Goal: Complete application form

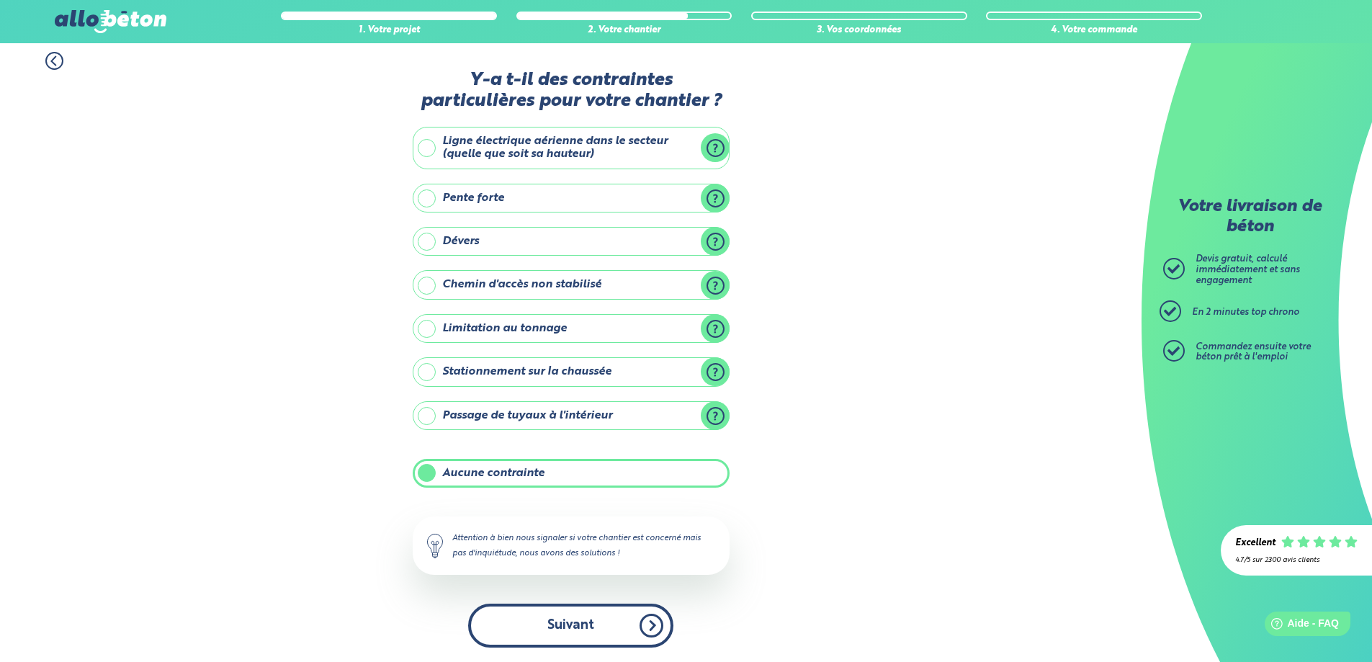
click at [584, 625] on button "Suivant" at bounding box center [570, 625] width 205 height 44
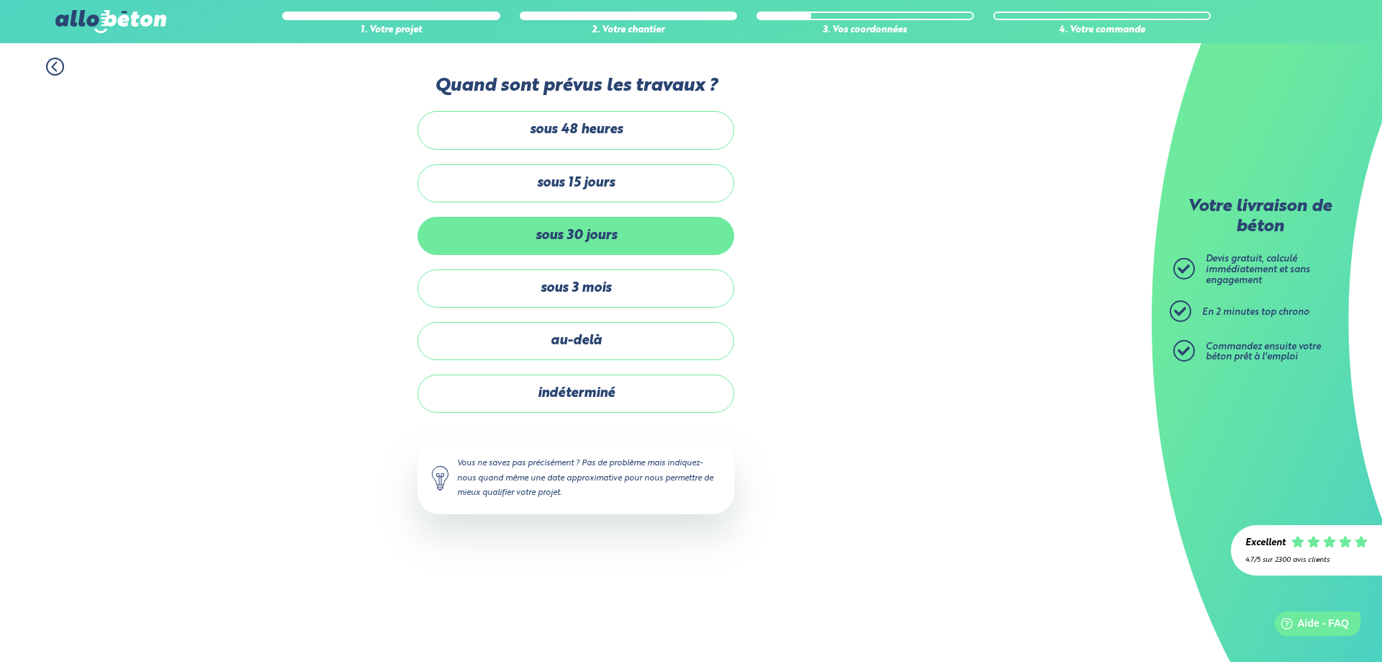
click at [588, 230] on label "sous 30 jours" at bounding box center [576, 236] width 317 height 38
click at [0, 0] on input "sous 30 jours" at bounding box center [0, 0] width 0 height 0
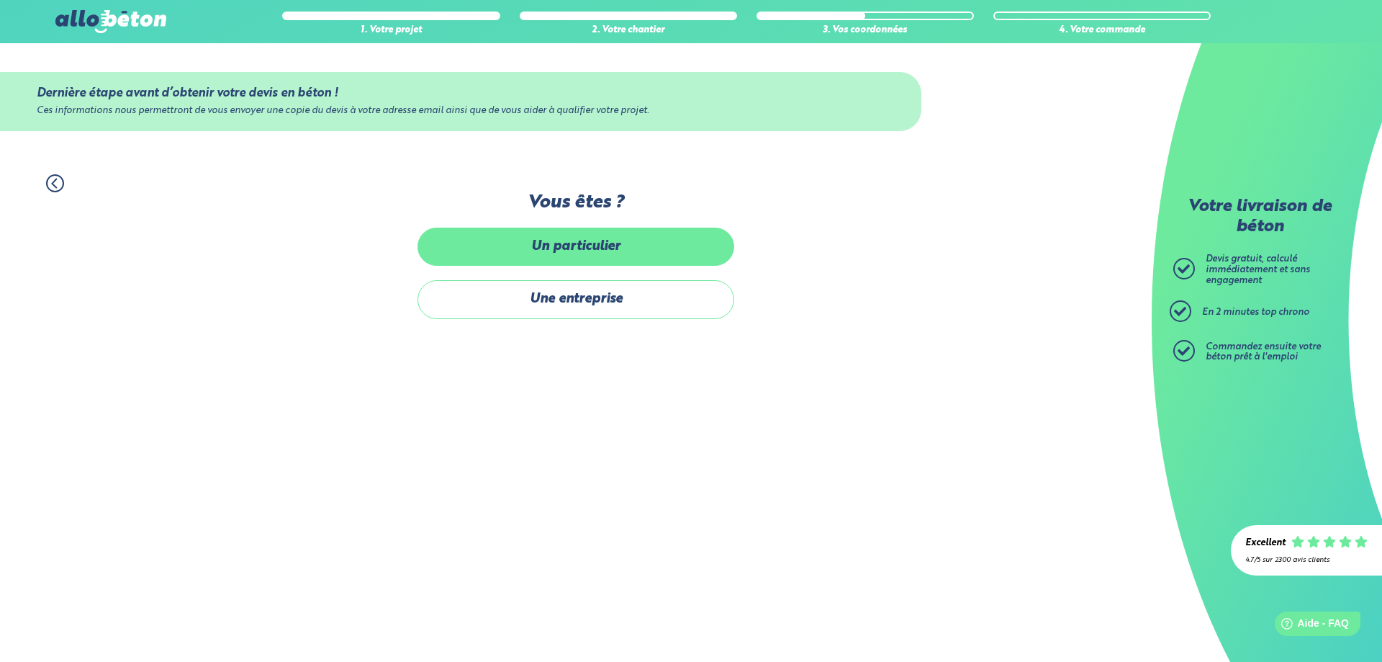
click at [575, 242] on label "Un particulier" at bounding box center [576, 247] width 317 height 38
click at [0, 0] on input "Un particulier" at bounding box center [0, 0] width 0 height 0
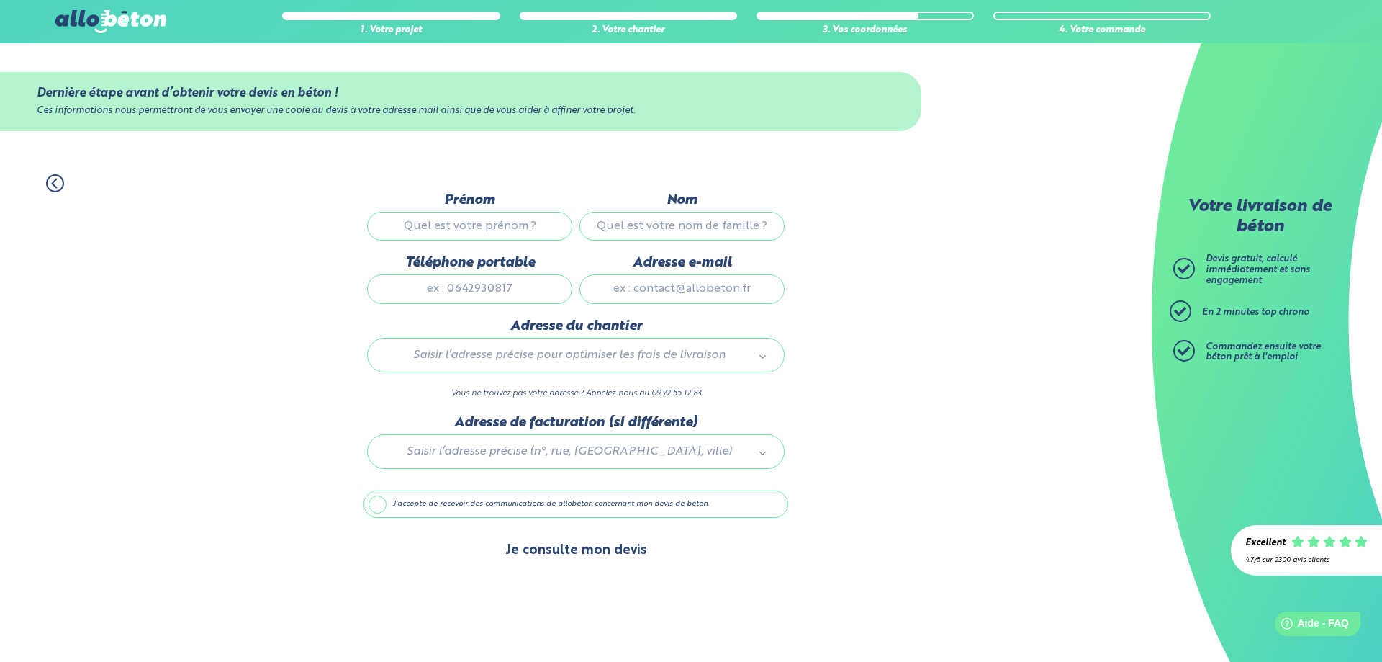
click at [575, 549] on button "Je consulte mon devis" at bounding box center [576, 550] width 171 height 37
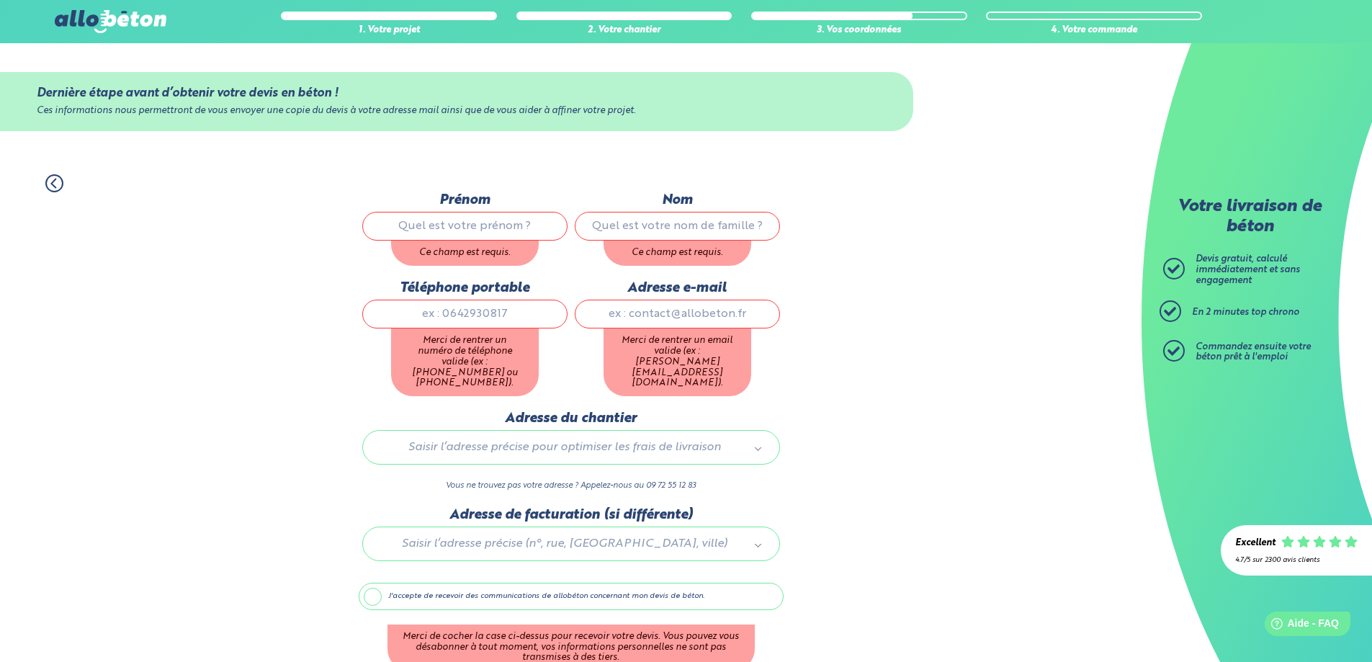
click at [916, 392] on div "1. Votre projet 2. Votre chantier 3. Vos coordonnées 4. Votre commande Dernière…" at bounding box center [570, 448] width 1141 height 576
click at [956, 311] on div "1. Votre projet 2. Votre chantier 3. Vos coordonnées 4. Votre commande Dernière…" at bounding box center [570, 448] width 1141 height 576
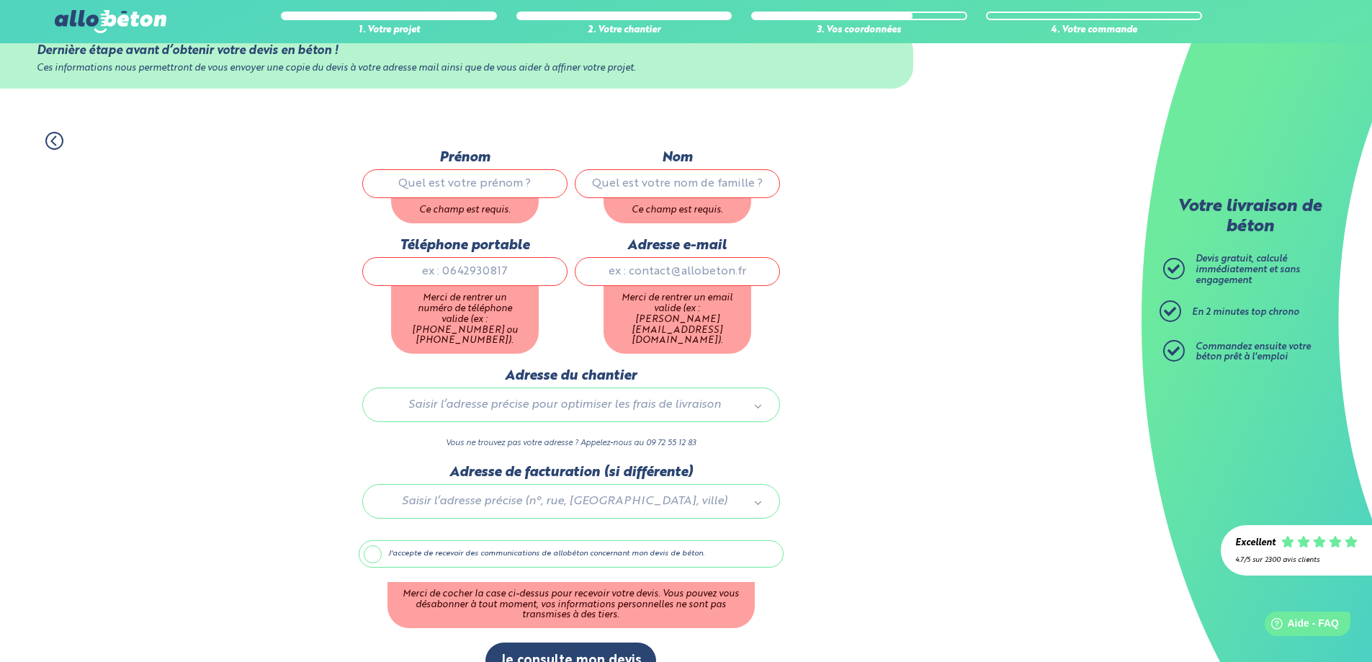
scroll to position [64, 0]
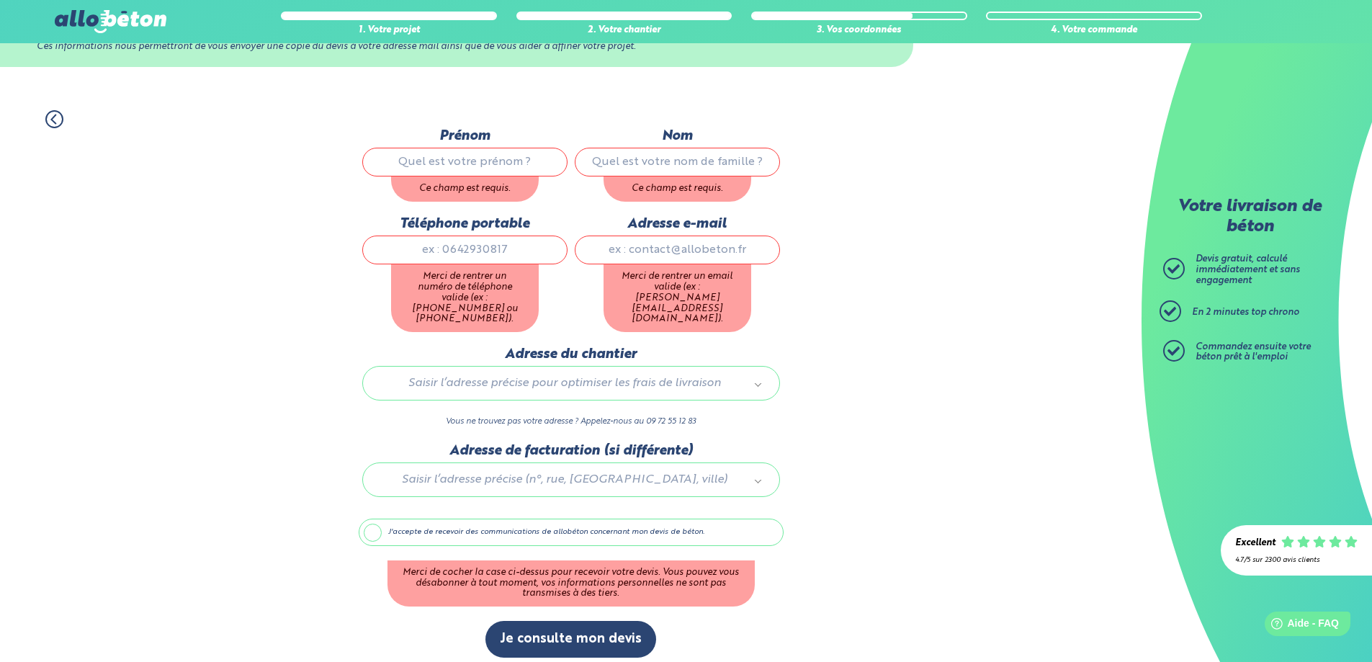
click at [487, 162] on input "Prénom" at bounding box center [464, 162] width 205 height 29
type input "[PERSON_NAME]"
click at [721, 160] on input "Nom" at bounding box center [677, 162] width 205 height 29
type input "[PERSON_NAME]"
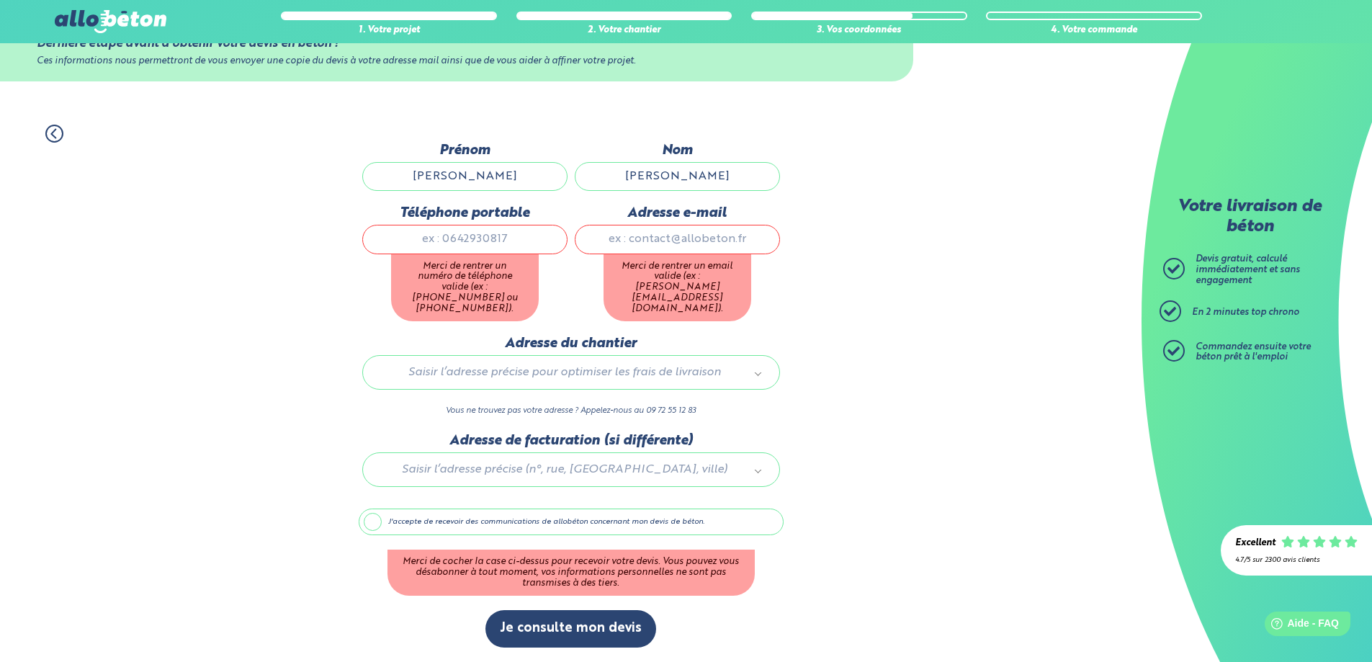
scroll to position [39, 0]
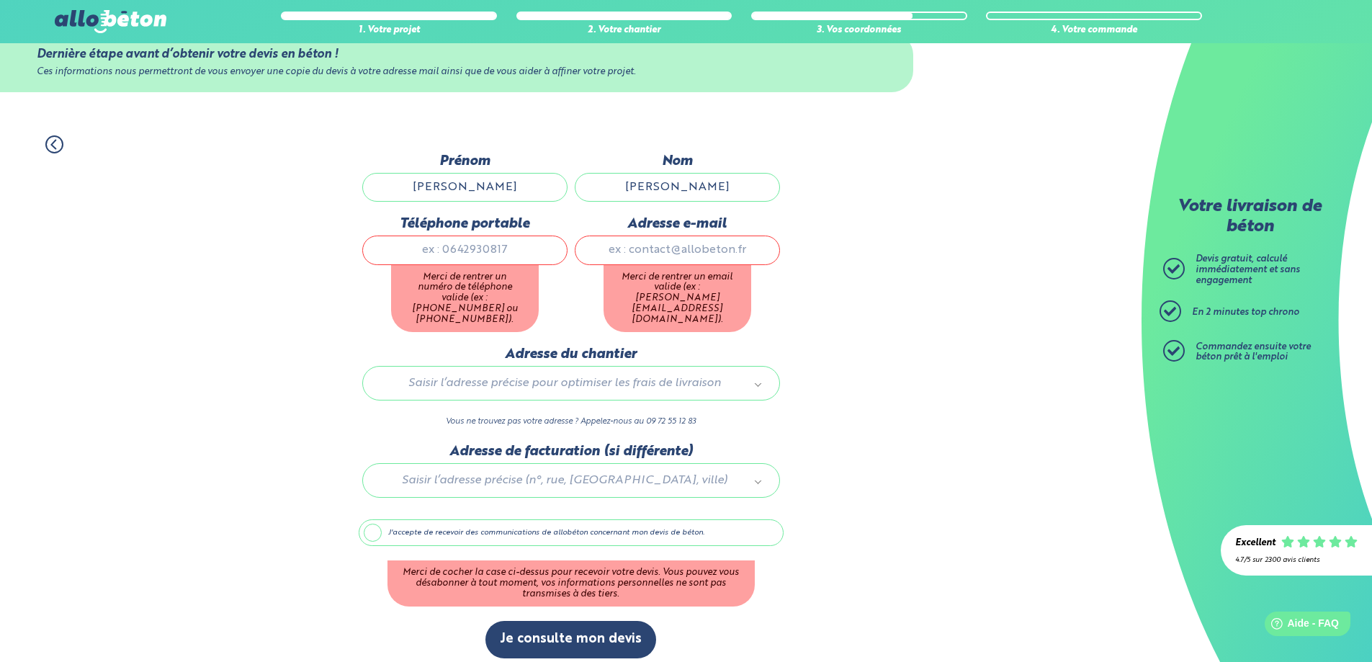
click at [467, 243] on input "Téléphone portable" at bounding box center [464, 249] width 205 height 29
click at [671, 247] on input "Adresse e-mail" at bounding box center [677, 249] width 205 height 29
type input "[EMAIL_ADDRESS][DOMAIN_NAME]"
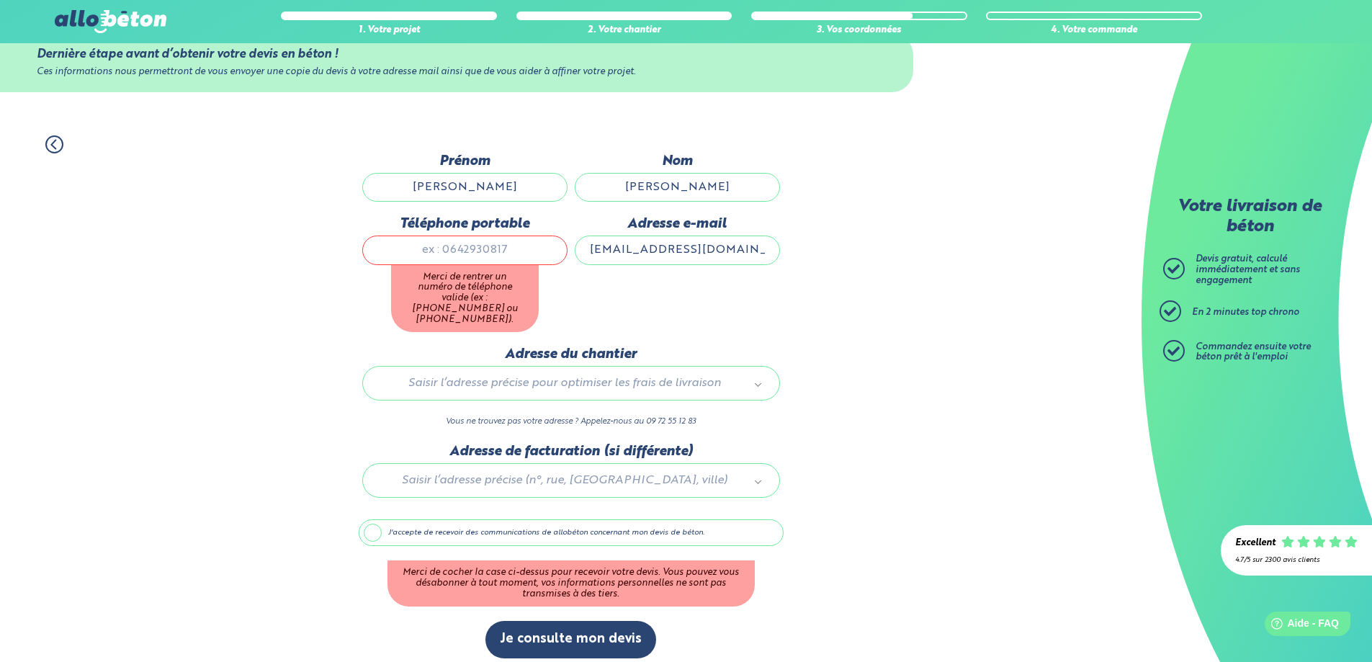
click at [459, 251] on input "Téléphone portable" at bounding box center [464, 249] width 205 height 29
type input "0761415600"
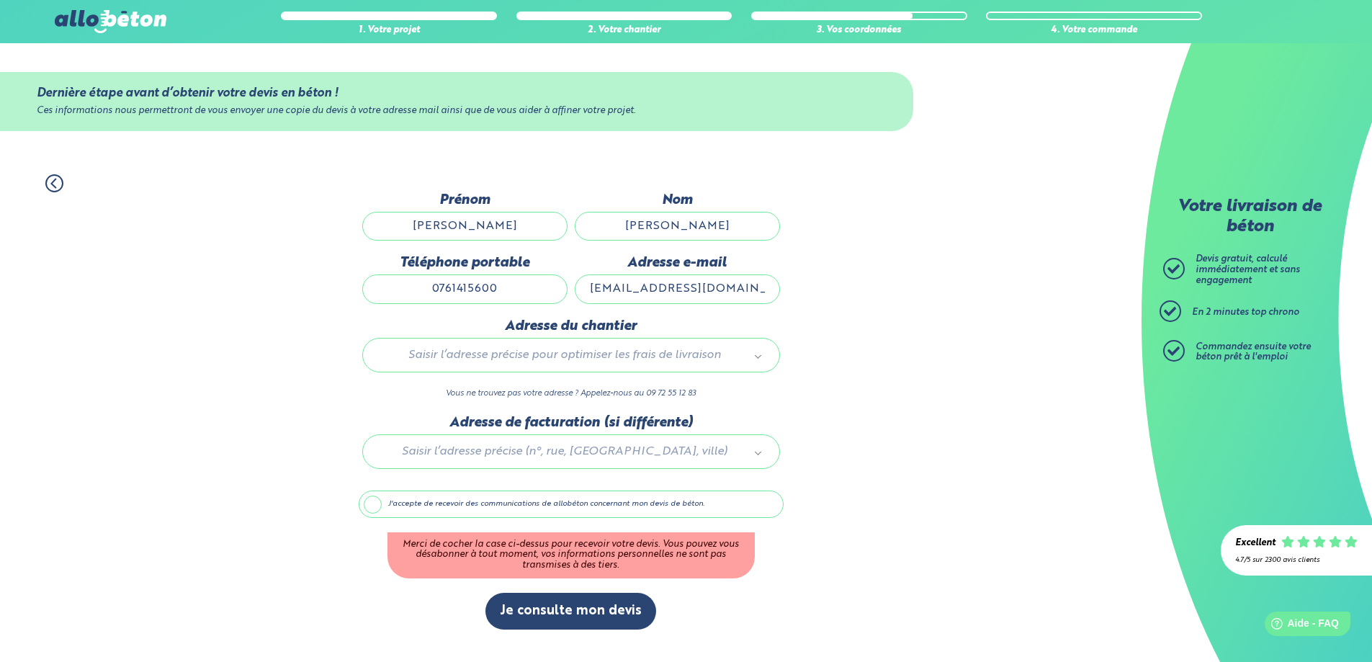
click at [604, 262] on div "Adresse e-mail [EMAIL_ADDRESS][DOMAIN_NAME]" at bounding box center [677, 286] width 212 height 63
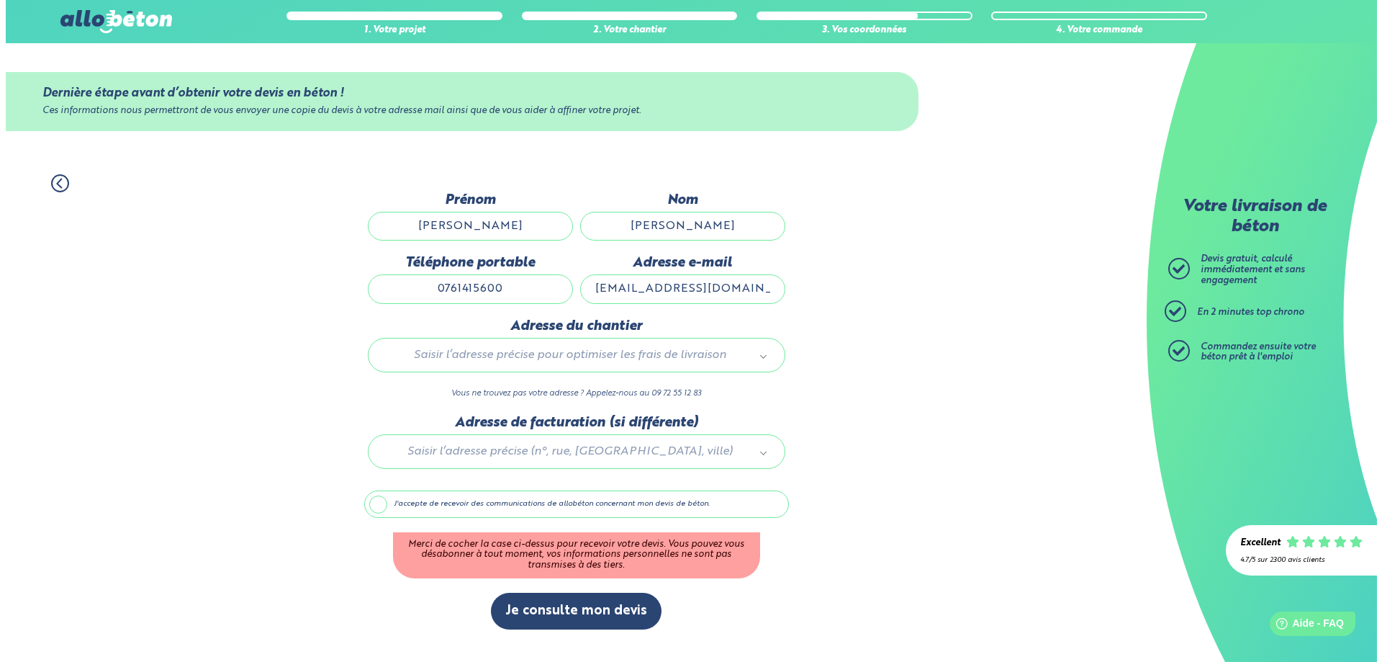
scroll to position [0, 0]
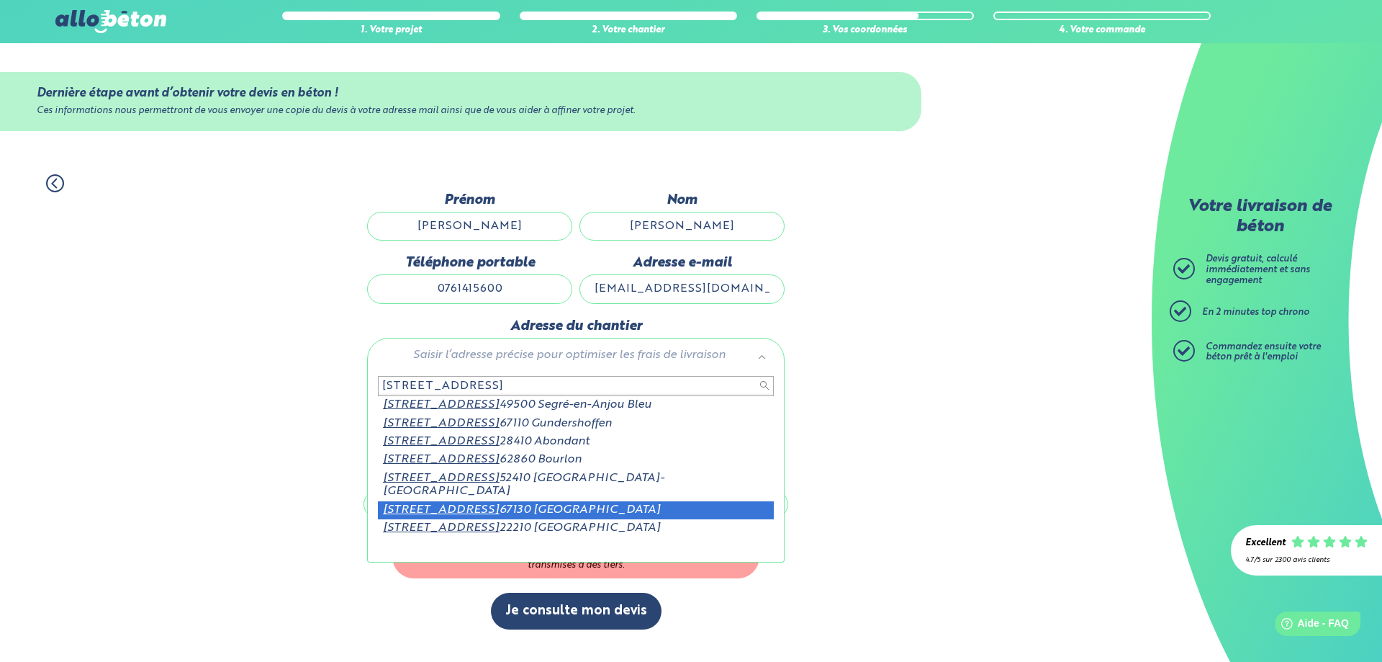
type input "[STREET_ADDRESS]"
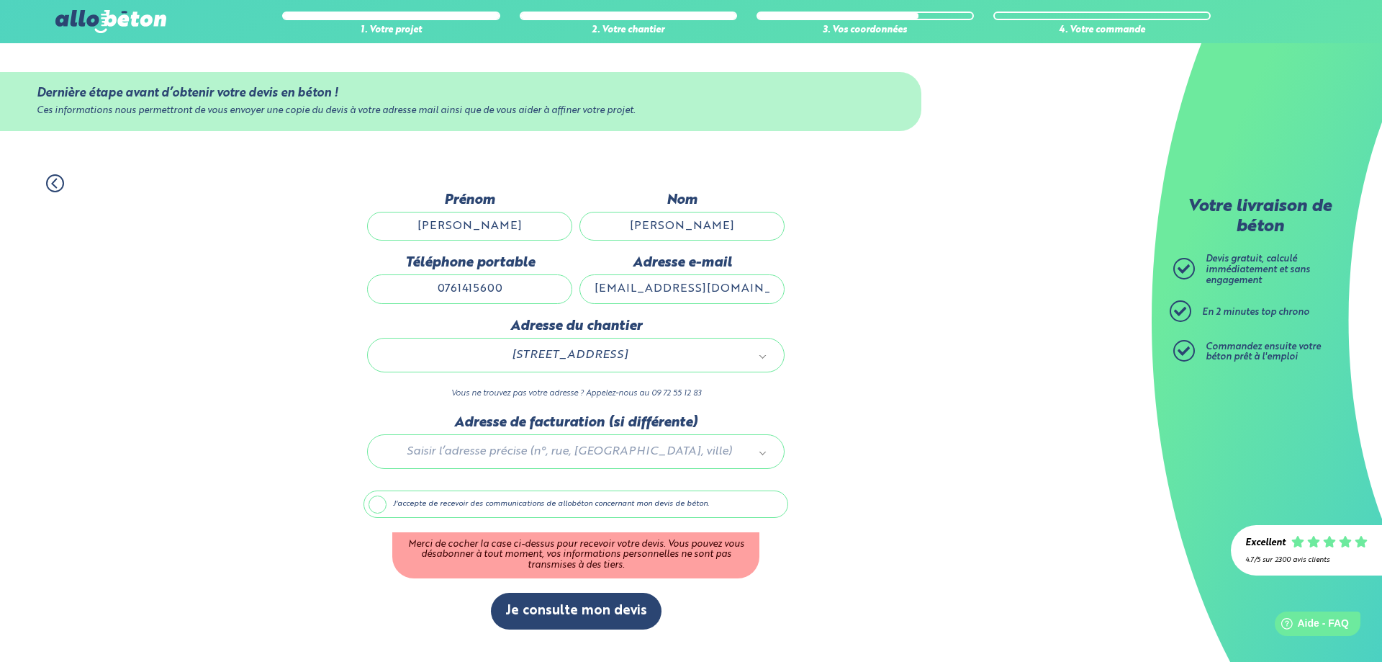
click at [379, 505] on label "J'accepte de recevoir des communications de allobéton concernant mon devis de b…" at bounding box center [576, 503] width 425 height 27
click at [0, 0] on input "J'accepte de recevoir des communications de allobéton concernant mon devis de b…" at bounding box center [0, 0] width 0 height 0
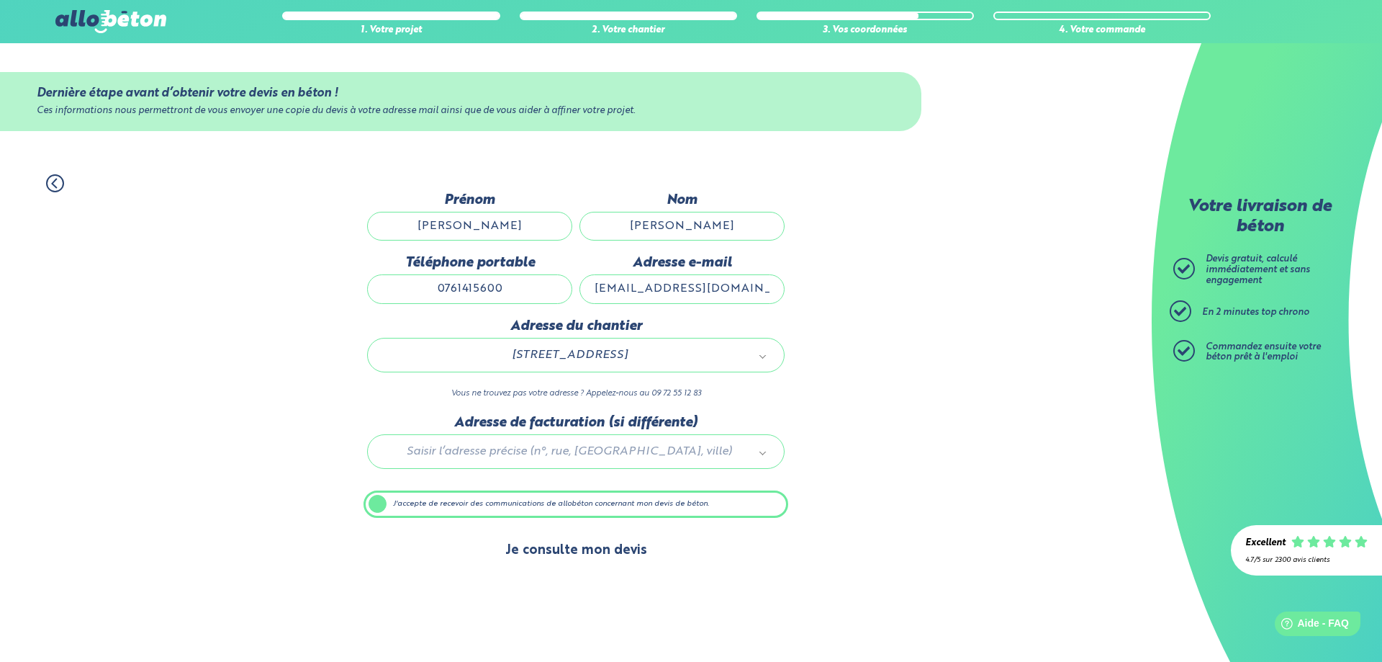
click at [590, 547] on button "Je consulte mon devis" at bounding box center [576, 550] width 171 height 37
